Goal: Book appointment/travel/reservation

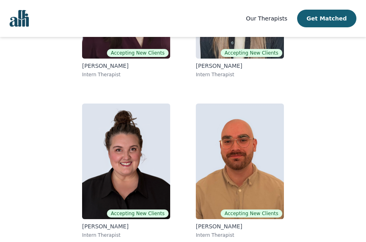
scroll to position [177, 0]
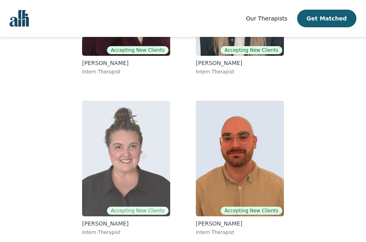
click at [152, 152] on img at bounding box center [126, 158] width 88 height 115
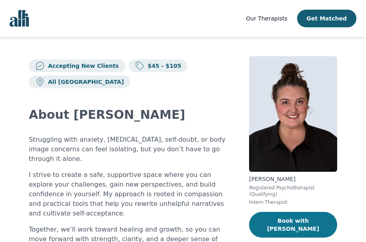
click at [305, 215] on button "Book with [PERSON_NAME]" at bounding box center [293, 225] width 88 height 26
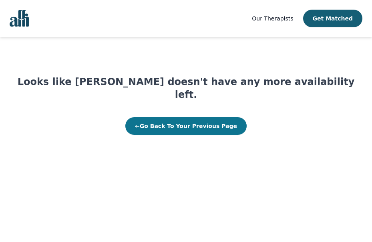
click at [215, 118] on button "← Go Back To Your Previous Page" at bounding box center [185, 126] width 121 height 18
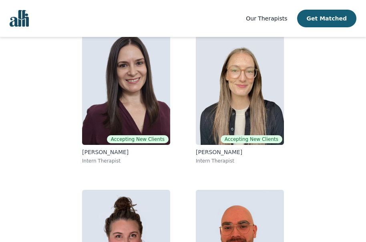
scroll to position [75, 0]
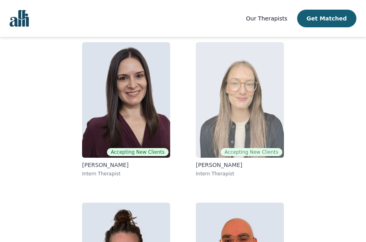
click at [202, 165] on p "[PERSON_NAME]" at bounding box center [240, 165] width 88 height 8
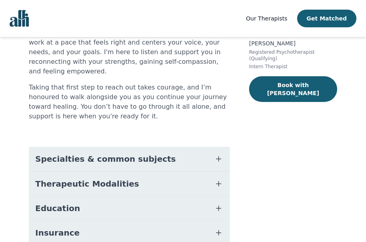
scroll to position [150, 0]
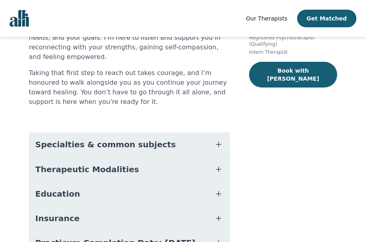
click at [160, 157] on button "Therapeutic Modalities" at bounding box center [129, 169] width 201 height 24
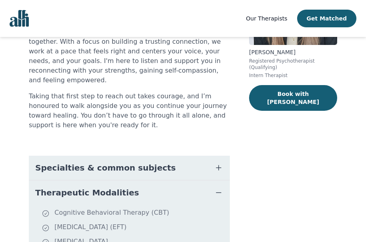
scroll to position [125, 0]
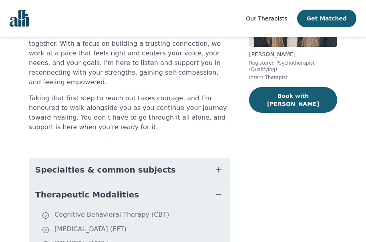
click at [134, 164] on span "Specialties & common subjects" at bounding box center [105, 169] width 141 height 11
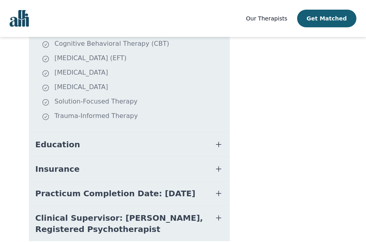
scroll to position [461, 0]
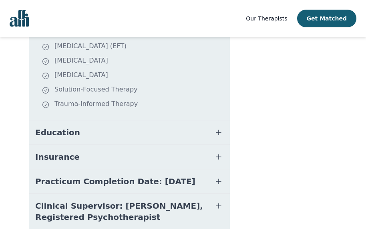
click at [155, 120] on button "Education" at bounding box center [129, 132] width 201 height 24
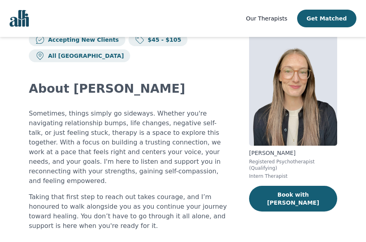
scroll to position [22, 0]
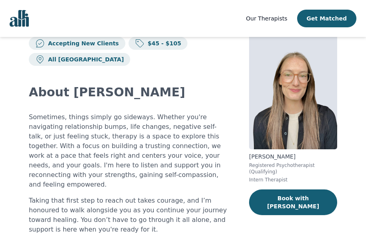
scroll to position [75, 0]
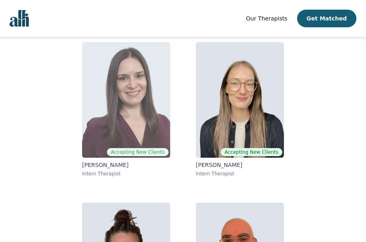
click at [91, 165] on p "[PERSON_NAME]" at bounding box center [126, 165] width 88 height 8
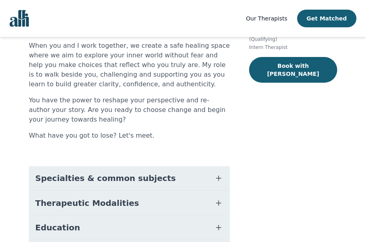
scroll to position [191, 0]
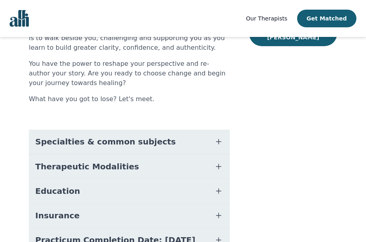
click at [180, 129] on button "Specialties & common subjects" at bounding box center [129, 141] width 201 height 24
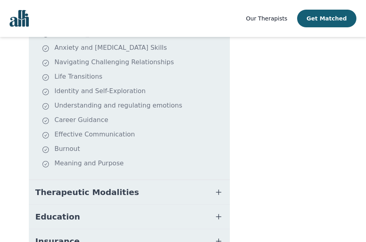
scroll to position [328, 0]
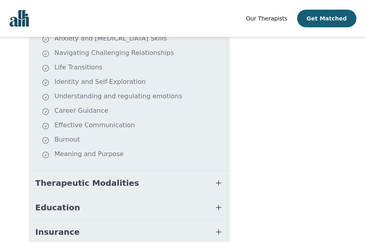
click at [169, 171] on button "Therapeutic Modalities" at bounding box center [129, 183] width 201 height 24
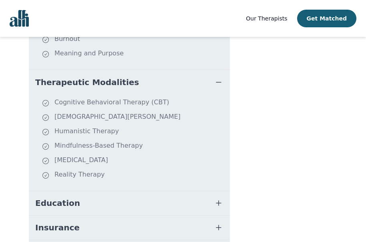
scroll to position [431, 0]
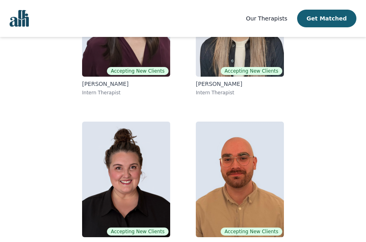
scroll to position [177, 0]
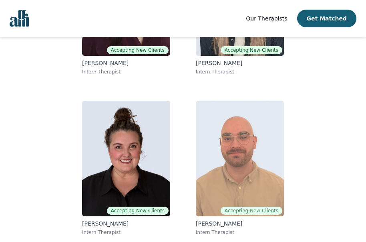
click at [207, 222] on p "[PERSON_NAME]" at bounding box center [240, 223] width 88 height 8
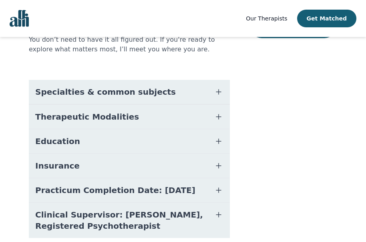
scroll to position [210, 0]
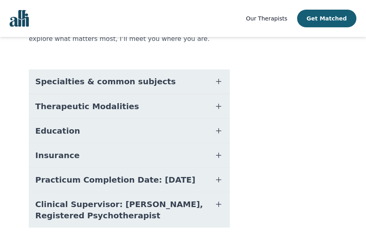
click at [109, 76] on span "Specialties & common subjects" at bounding box center [105, 81] width 141 height 11
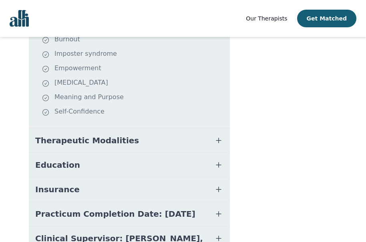
scroll to position [345, 0]
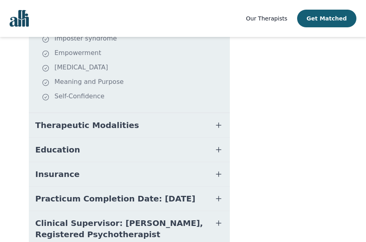
click at [136, 113] on button "Therapeutic Modalities" at bounding box center [129, 125] width 201 height 24
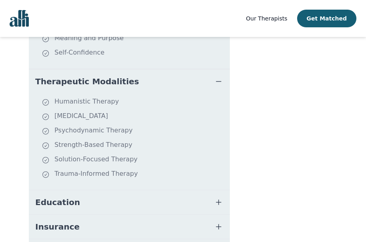
scroll to position [393, 0]
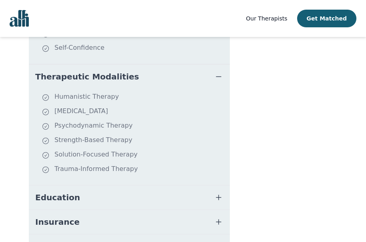
click at [127, 185] on button "Education" at bounding box center [129, 197] width 201 height 24
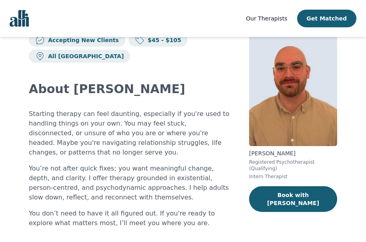
scroll to position [0, 0]
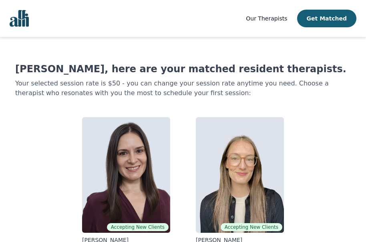
scroll to position [161, 0]
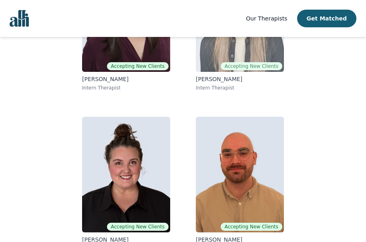
click at [264, 67] on span "Accepting New Clients" at bounding box center [252, 66] width 62 height 8
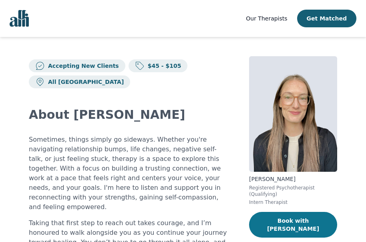
click at [284, 218] on button "Book with [PERSON_NAME]" at bounding box center [293, 225] width 88 height 26
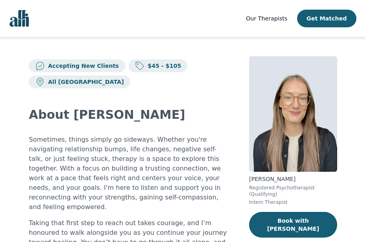
scroll to position [161, 0]
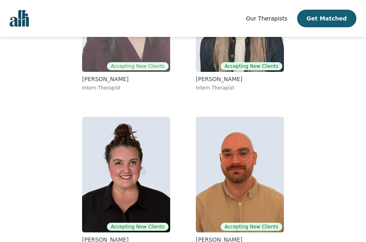
click at [146, 57] on img at bounding box center [126, 13] width 88 height 115
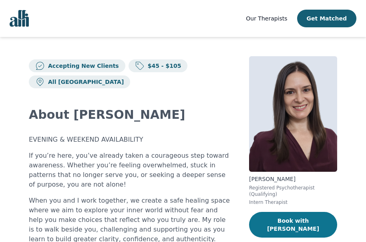
click at [300, 217] on button "Book with [PERSON_NAME]" at bounding box center [293, 225] width 88 height 26
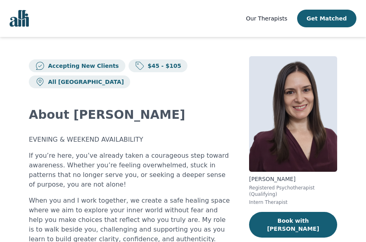
scroll to position [161, 0]
